Goal: Task Accomplishment & Management: Use online tool/utility

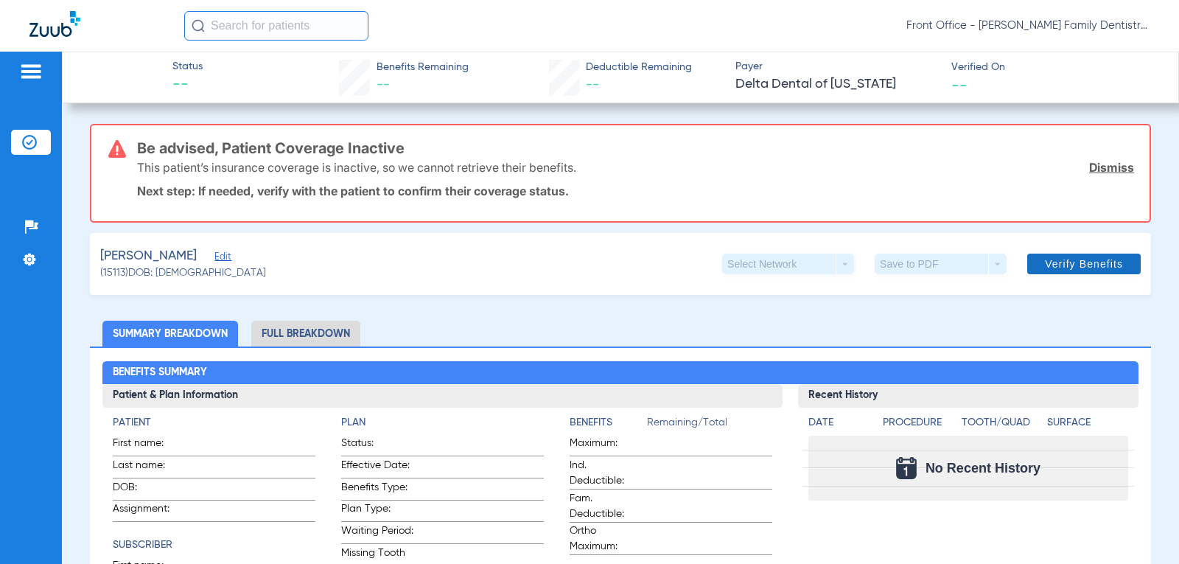
click at [1108, 167] on link "Dismiss" at bounding box center [1111, 167] width 45 height 15
click at [1099, 161] on link "Dismiss" at bounding box center [1111, 167] width 45 height 15
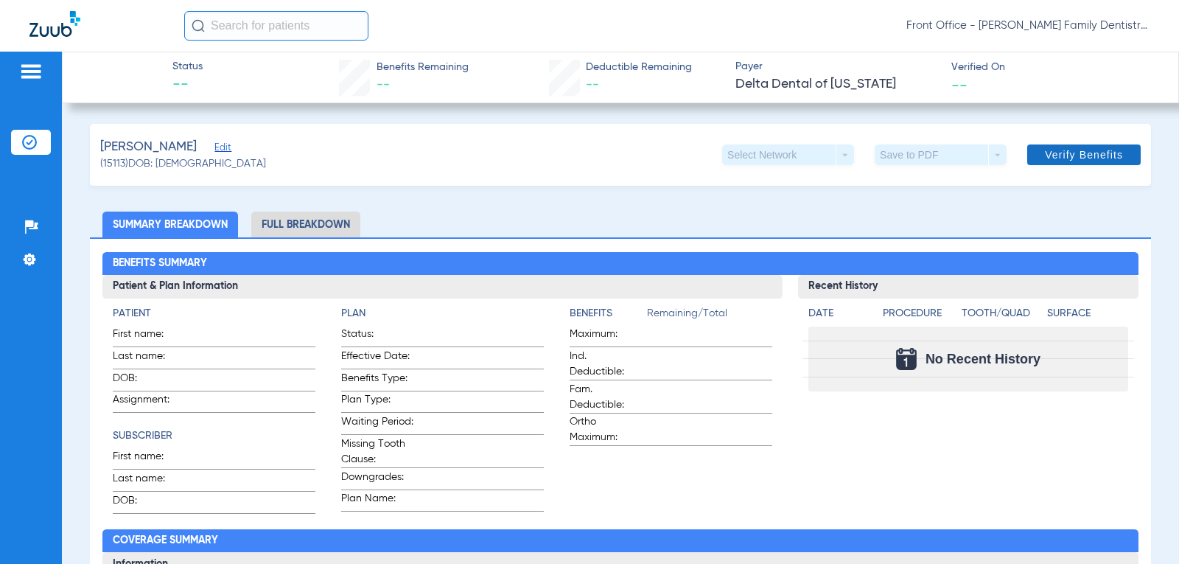
click at [1061, 156] on span "Verify Benefits" at bounding box center [1084, 155] width 78 height 12
